Goal: Task Accomplishment & Management: Manage account settings

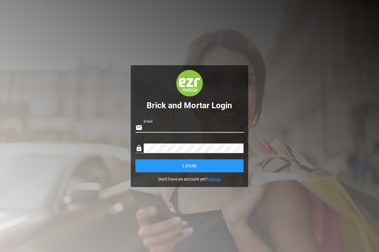
click at [177, 126] on input "Email" at bounding box center [194, 127] width 100 height 9
type input "**********"
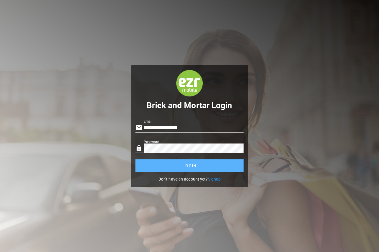
click at [182, 164] on span "Login" at bounding box center [189, 165] width 97 height 5
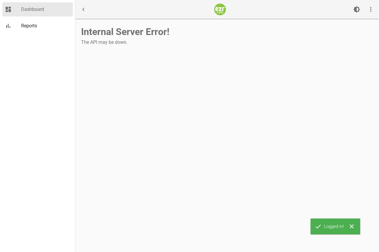
click at [38, 5] on div "Dashboard" at bounding box center [45, 9] width 49 height 13
click at [369, 8] on icon "more_vert" at bounding box center [370, 9] width 7 height 7
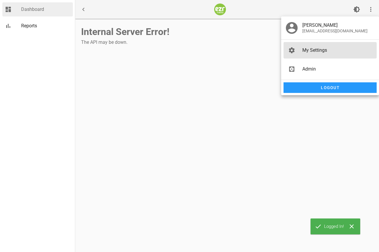
click at [316, 51] on div "My Settings" at bounding box center [332, 50] width 60 height 6
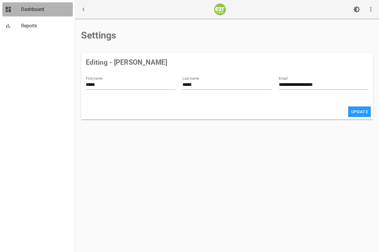
click at [37, 9] on div "Dashboard" at bounding box center [45, 9] width 49 height 6
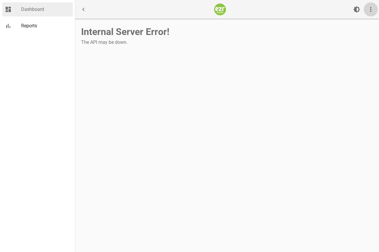
click at [371, 9] on icon "more_vert" at bounding box center [370, 9] width 7 height 7
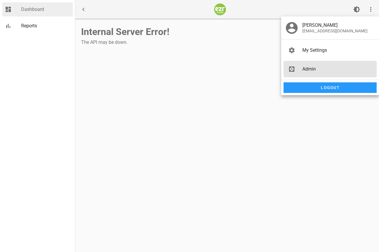
click at [314, 70] on div "Admin" at bounding box center [338, 69] width 72 height 6
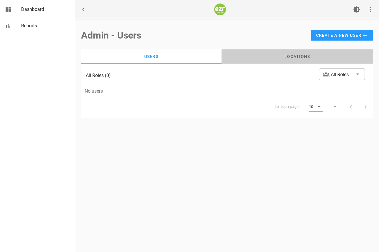
click at [310, 56] on div "Locations" at bounding box center [298, 56] width 152 height 14
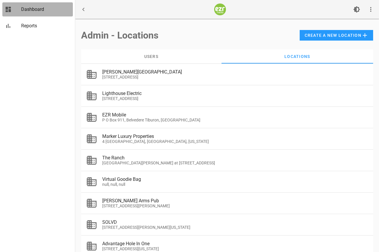
click at [20, 4] on link "dashboard Dashboard" at bounding box center [37, 9] width 71 height 14
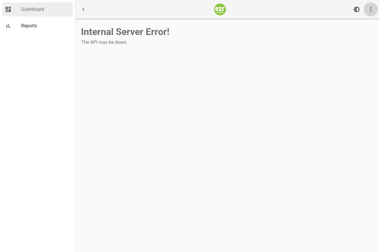
click at [366, 10] on span "more_vert" at bounding box center [371, 9] width 14 height 7
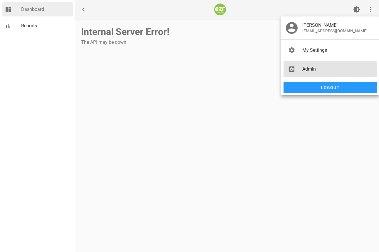
click at [305, 68] on div "Admin" at bounding box center [338, 69] width 72 height 6
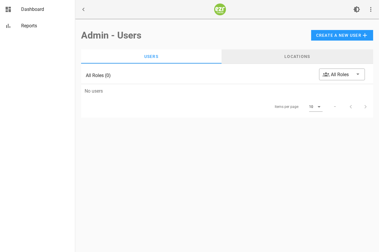
click at [299, 50] on div "Locations" at bounding box center [298, 56] width 152 height 14
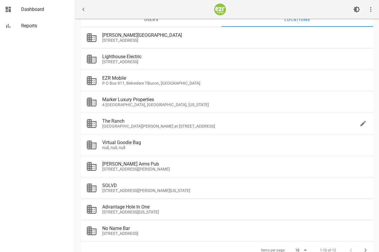
scroll to position [40, 0]
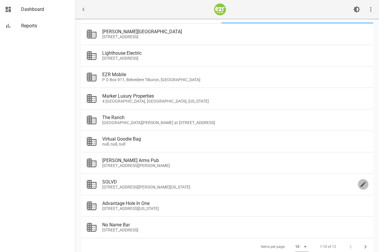
click at [365, 182] on icon "edit" at bounding box center [363, 184] width 7 height 7
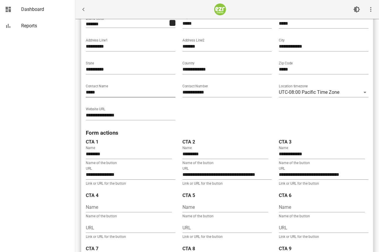
scroll to position [285, 0]
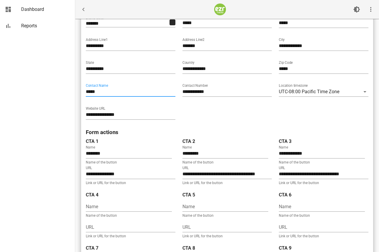
click at [113, 90] on input "*****" at bounding box center [131, 91] width 90 height 9
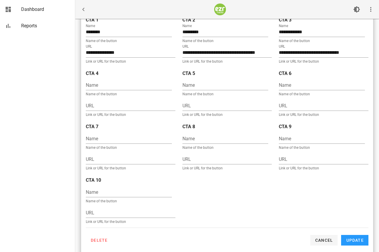
scroll to position [483, 0]
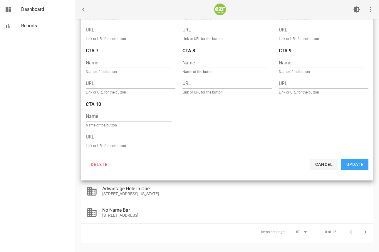
type input "**********"
click at [356, 162] on span "Update" at bounding box center [355, 164] width 18 height 5
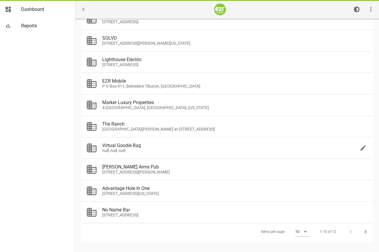
scroll to position [55, 0]
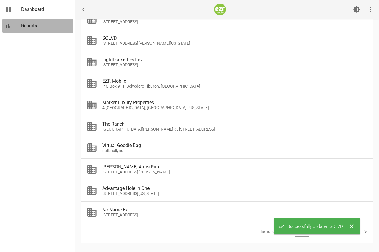
click at [30, 30] on div "Reports" at bounding box center [45, 25] width 49 height 13
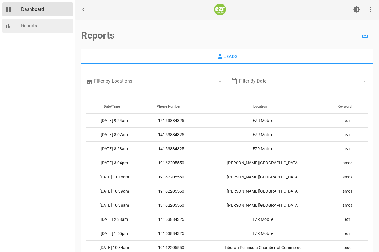
click at [41, 9] on div "Dashboard" at bounding box center [45, 9] width 49 height 6
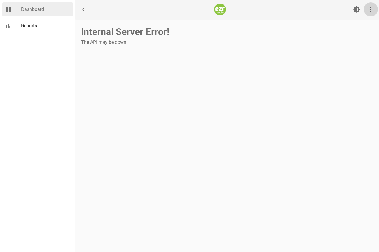
click at [368, 9] on icon "more_vert" at bounding box center [370, 9] width 7 height 7
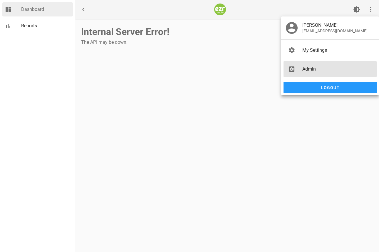
click at [308, 69] on div "Admin" at bounding box center [338, 69] width 72 height 6
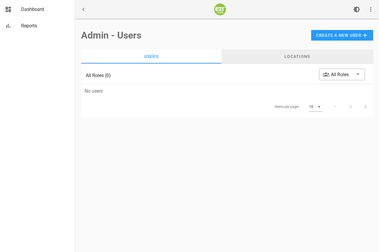
click at [304, 58] on div "Locations" at bounding box center [298, 56] width 152 height 14
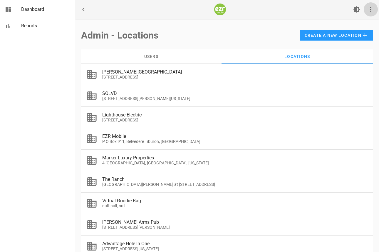
click at [371, 6] on icon "more_vert" at bounding box center [370, 9] width 7 height 7
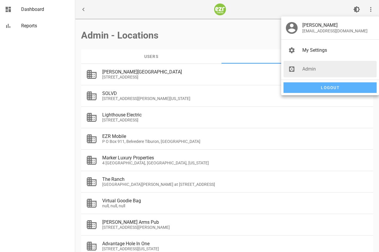
click at [314, 87] on span "Logout" at bounding box center [330, 87] width 88 height 5
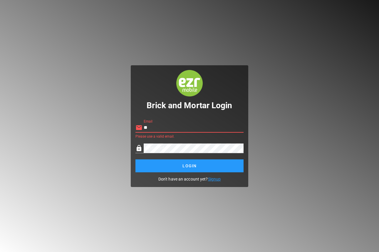
type input "*"
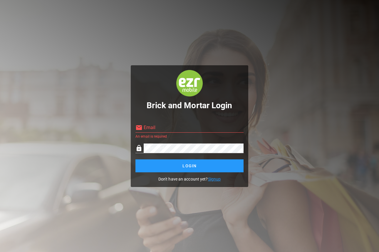
type input "**********"
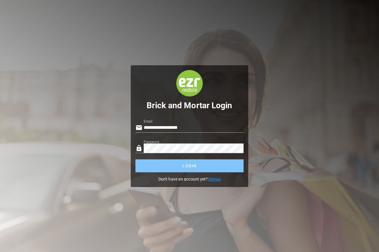
click at [181, 168] on span "Login" at bounding box center [189, 165] width 97 height 5
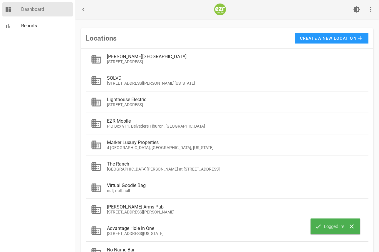
click at [42, 4] on div "Dashboard" at bounding box center [45, 9] width 49 height 13
click at [36, 23] on div "Reports" at bounding box center [45, 26] width 49 height 6
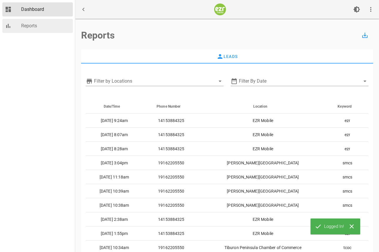
click at [52, 4] on div "Dashboard" at bounding box center [45, 9] width 49 height 13
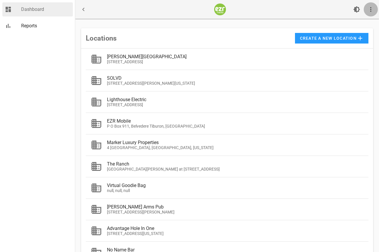
click at [373, 6] on icon "more_vert" at bounding box center [370, 9] width 7 height 7
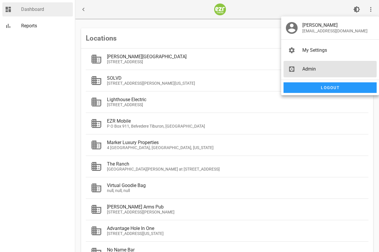
click at [324, 71] on div "Admin" at bounding box center [338, 69] width 72 height 6
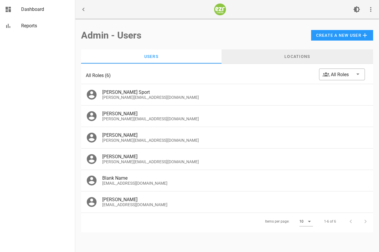
click at [302, 58] on div "Locations" at bounding box center [298, 56] width 152 height 14
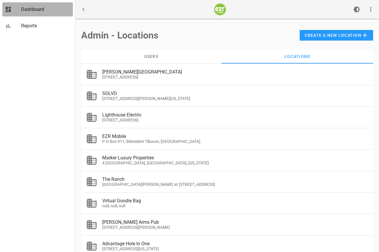
click at [42, 9] on div "Dashboard" at bounding box center [45, 9] width 49 height 6
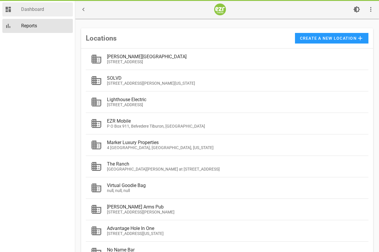
click at [33, 25] on div "Reports" at bounding box center [45, 26] width 49 height 6
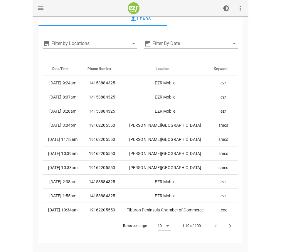
scroll to position [35, 0]
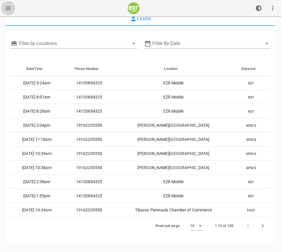
click at [13, 6] on span "menu" at bounding box center [8, 8] width 14 height 7
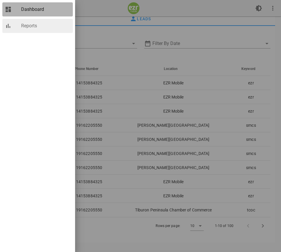
click at [38, 6] on div "Dashboard" at bounding box center [45, 9] width 49 height 13
